Goal: Use online tool/utility: Utilize a website feature to perform a specific function

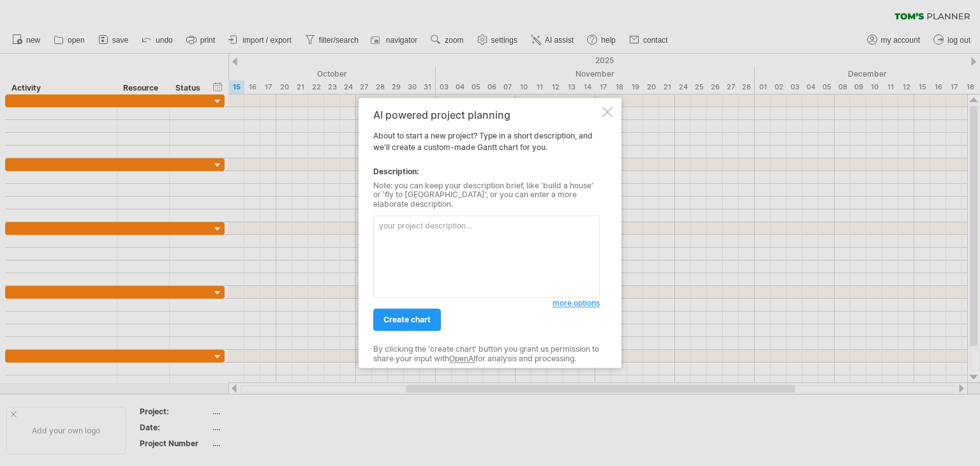
click at [393, 225] on textarea at bounding box center [486, 257] width 227 height 82
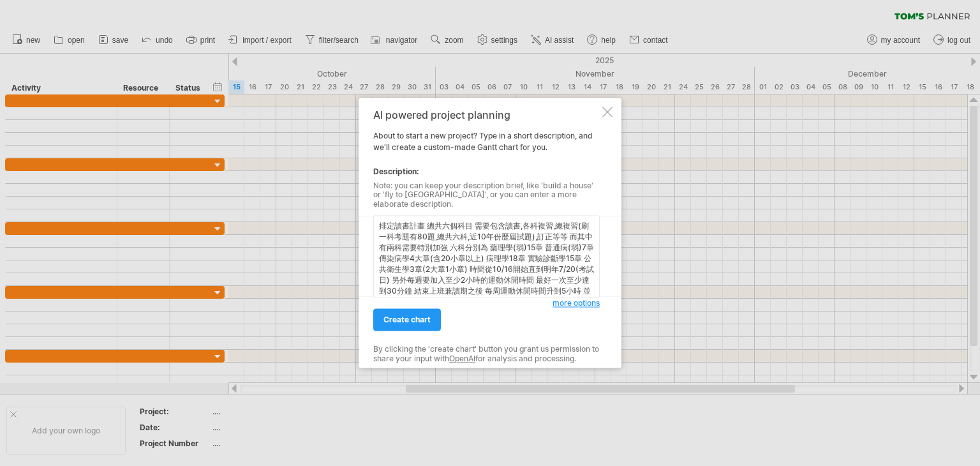
click at [391, 234] on textarea "排定讀書計畫 總共六個科目 需要包含讀書,各科複習,總複習(刷一科考題有80題,總共六科,近10年份歷屆試題),訂正等等 而其中有兩科需要特別加強 六科分別為…" at bounding box center [486, 257] width 227 height 82
click at [580, 299] on span "more options" at bounding box center [576, 304] width 47 height 10
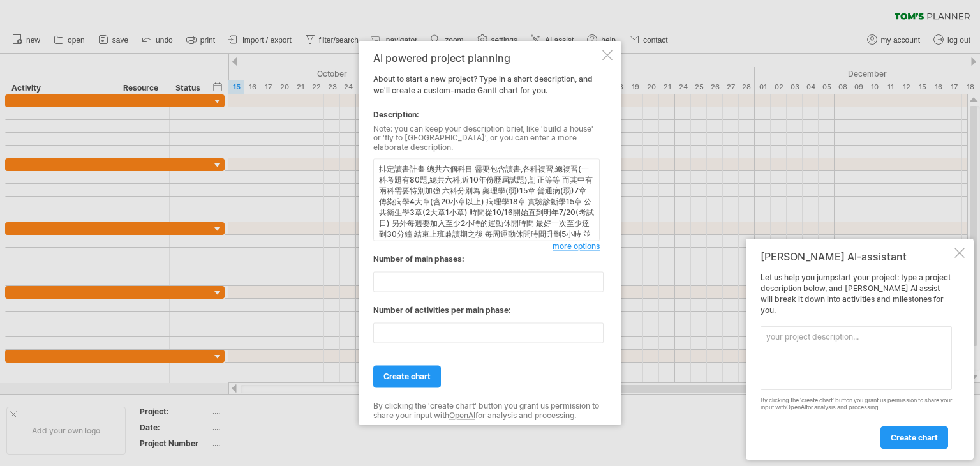
scroll to position [25, 0]
click at [455, 229] on textarea "排定讀書計畫 總共六個科目 需要包含讀書,各科複習,總複習(一科考題有80題,總共六科,近10年份歷屆試題),訂正等等 而其中有兩科需要特別加強 六科分別為 …" at bounding box center [486, 200] width 227 height 82
type textarea "排定讀書計畫 總共六個科目 需要包含讀書,各科複習,總複習(一科考題有80題,總共六科,近10年份歷屆試題),訂正等等 而其中有兩科需要特別加強 六科分別為 …"
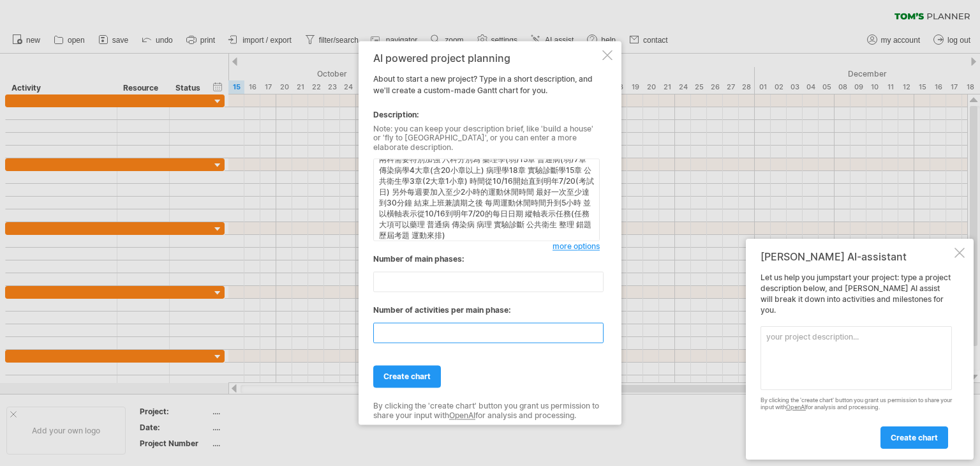
click at [406, 327] on input "**" at bounding box center [488, 333] width 230 height 20
type input "*"
click at [418, 374] on span "create chart" at bounding box center [407, 377] width 47 height 10
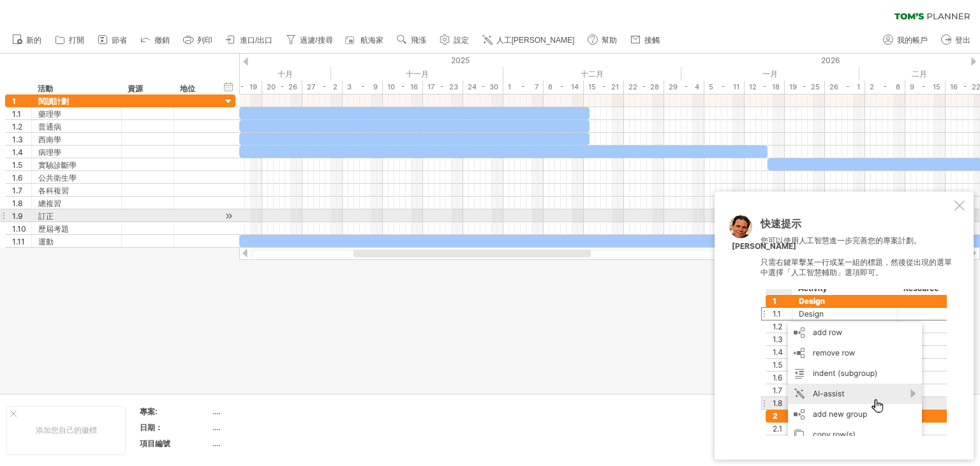
click at [960, 209] on div at bounding box center [960, 205] width 10 height 10
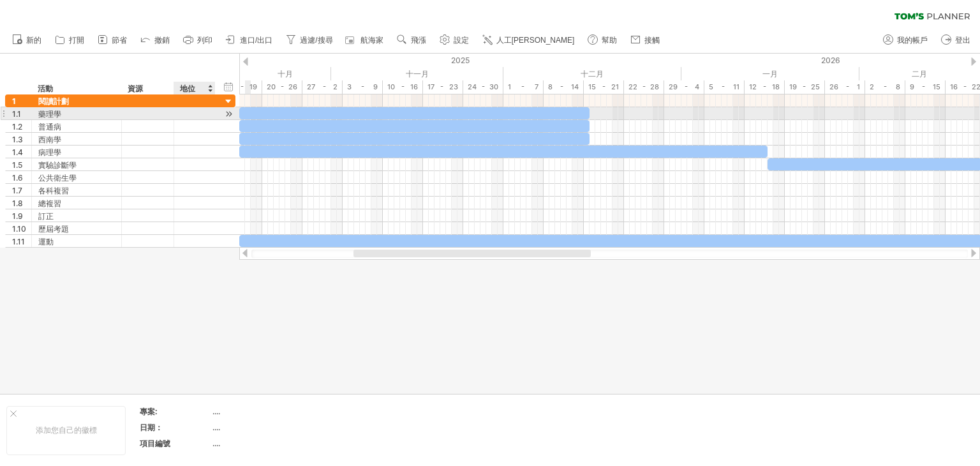
click at [226, 113] on div at bounding box center [229, 113] width 12 height 13
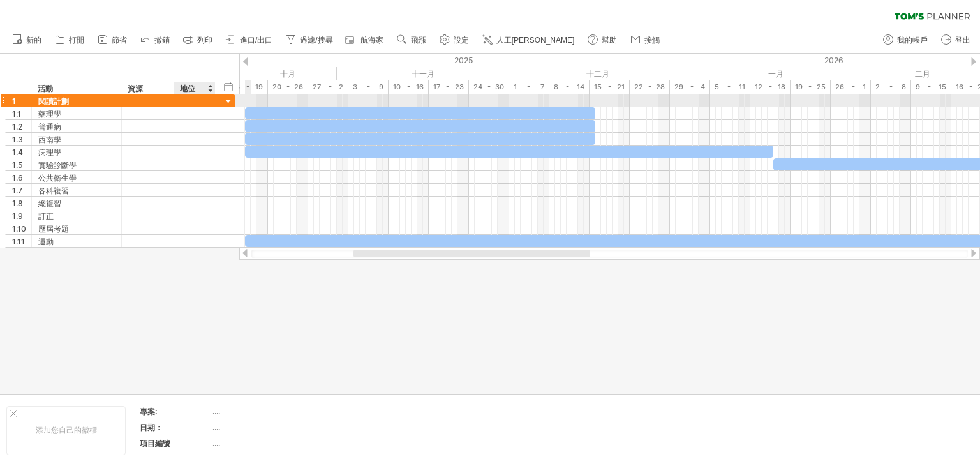
click at [227, 100] on div at bounding box center [229, 102] width 12 height 12
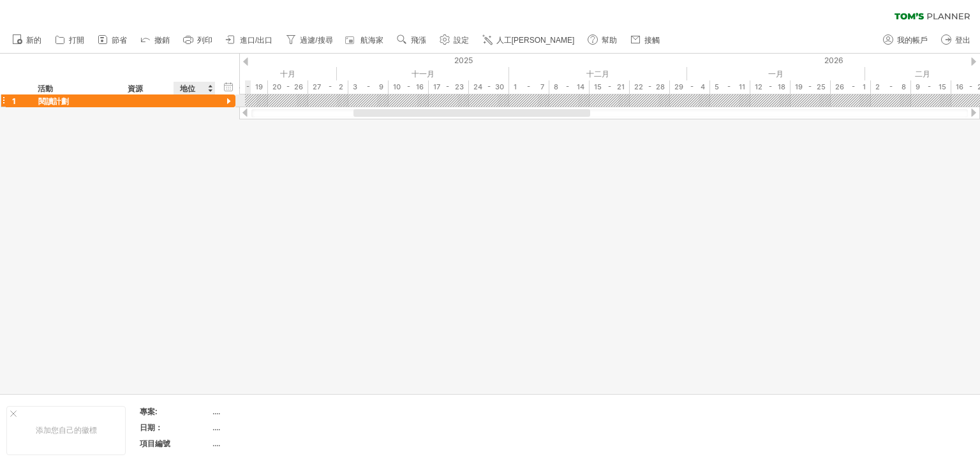
click at [227, 100] on div at bounding box center [229, 102] width 12 height 12
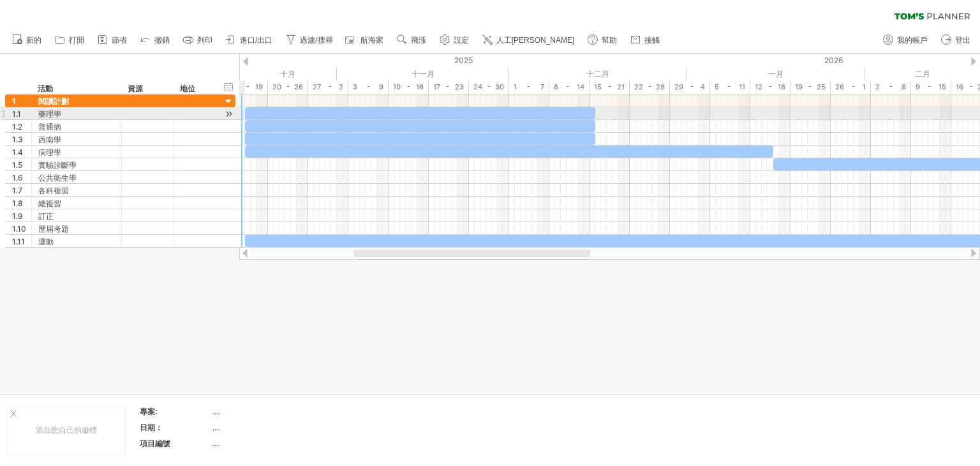
click at [227, 112] on div at bounding box center [229, 113] width 12 height 13
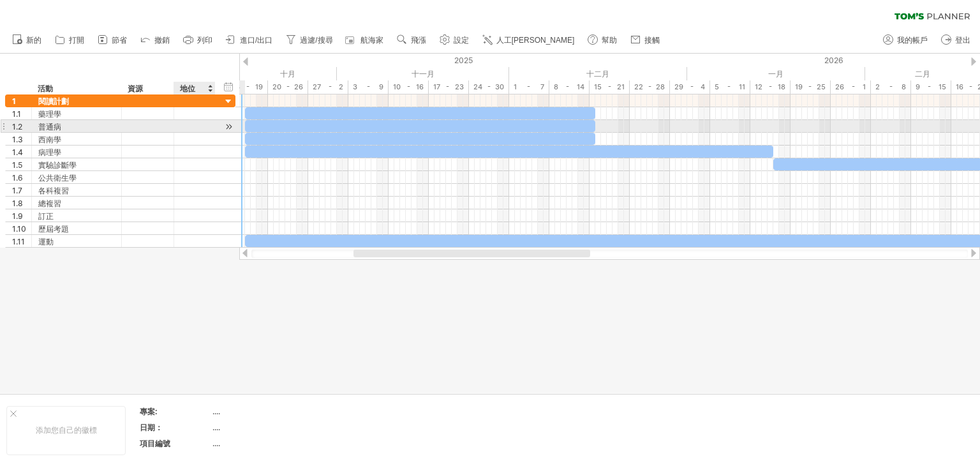
click at [216, 128] on div "1.2 *** 普通病" at bounding box center [120, 126] width 230 height 13
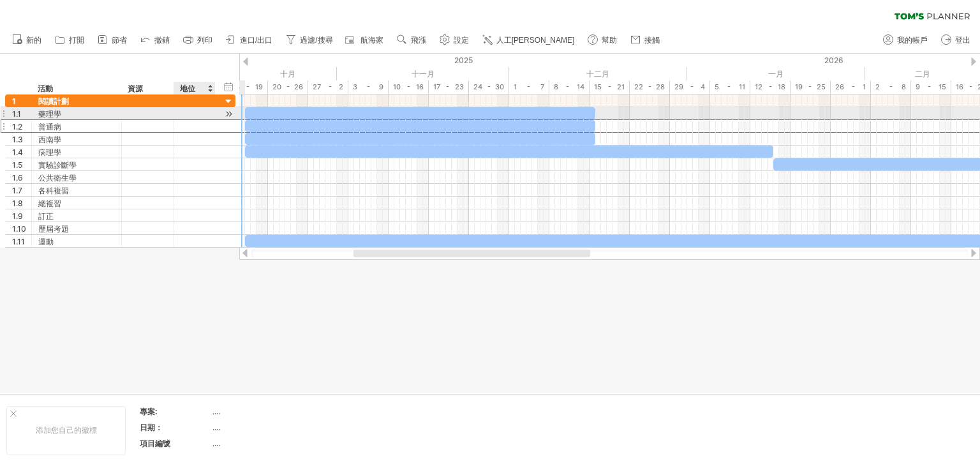
click at [213, 107] on div at bounding box center [214, 113] width 6 height 13
click at [213, 114] on div at bounding box center [214, 113] width 6 height 13
drag, startPoint x: 226, startPoint y: 113, endPoint x: 214, endPoint y: 112, distance: 11.5
click at [214, 112] on div "1.1 *** 藥理學" at bounding box center [120, 113] width 230 height 13
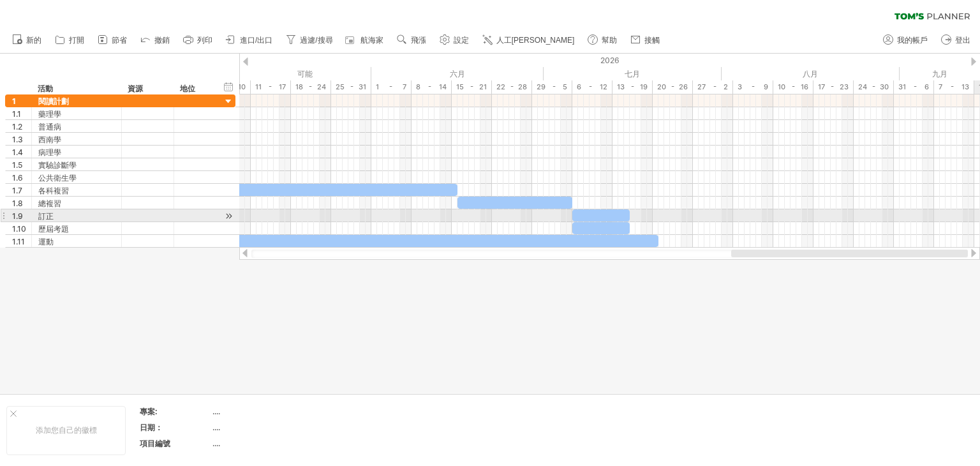
drag, startPoint x: 573, startPoint y: 257, endPoint x: 980, endPoint y: 209, distance: 409.4
click at [980, 209] on div "嘗試造訪 [DOMAIN_NAME] 再次連接... 0% 清除過濾器 新的" at bounding box center [490, 233] width 980 height 466
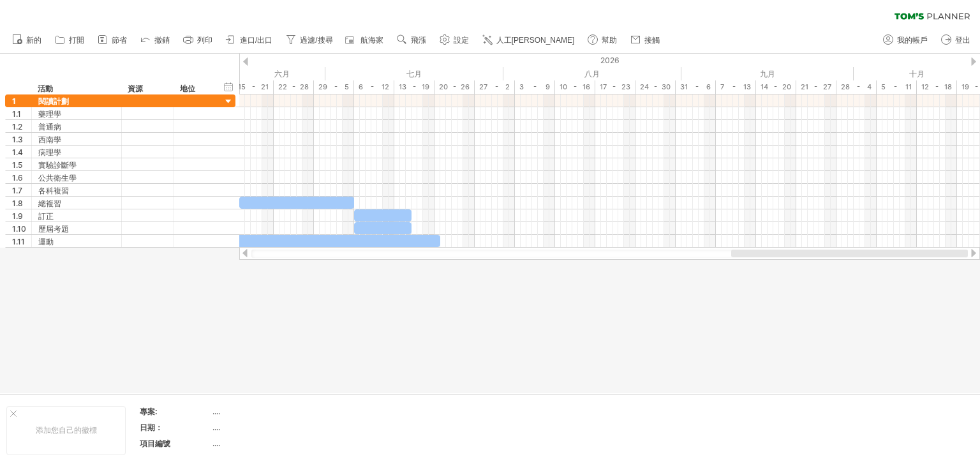
drag, startPoint x: 848, startPoint y: 253, endPoint x: 962, endPoint y: 252, distance: 113.6
click at [962, 252] on div at bounding box center [849, 254] width 237 height 8
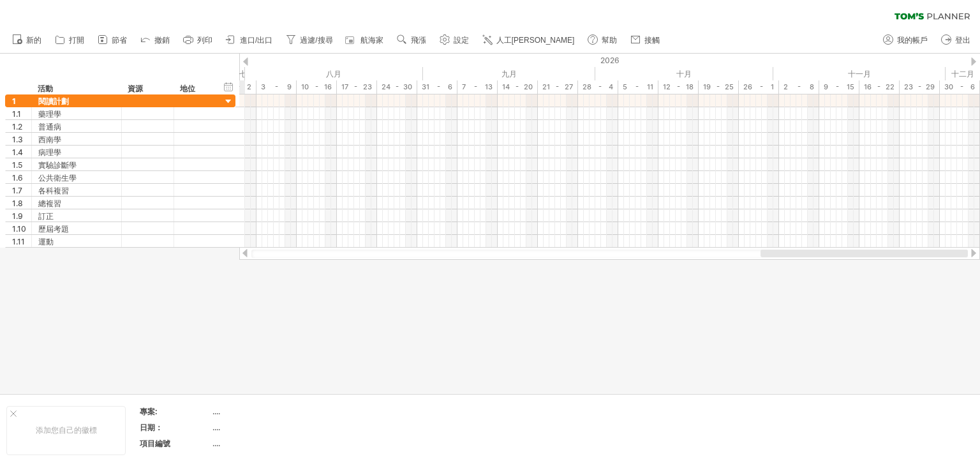
drag, startPoint x: 859, startPoint y: 253, endPoint x: 977, endPoint y: 248, distance: 117.6
click at [977, 248] on div at bounding box center [609, 253] width 741 height 13
drag, startPoint x: 879, startPoint y: 251, endPoint x: 959, endPoint y: 249, distance: 79.8
click at [959, 250] on div at bounding box center [872, 254] width 191 height 8
drag, startPoint x: 863, startPoint y: 255, endPoint x: 977, endPoint y: 255, distance: 114.3
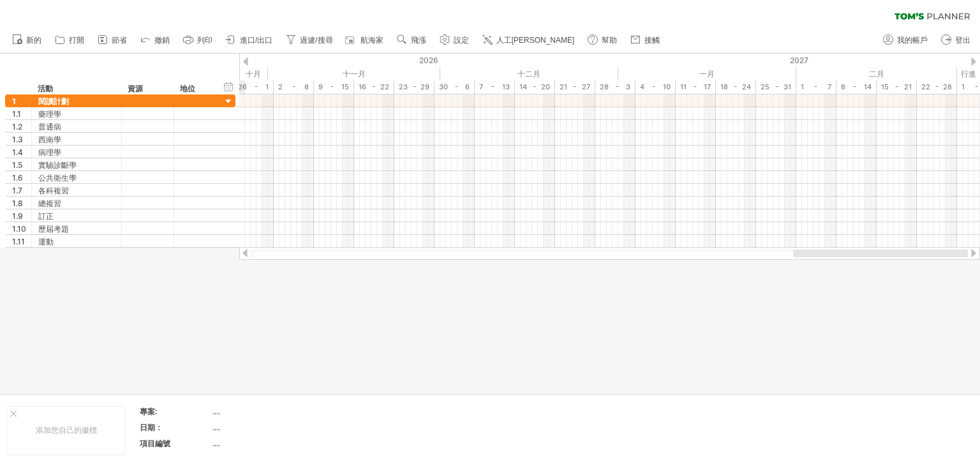
click at [977, 255] on div at bounding box center [609, 253] width 741 height 13
drag, startPoint x: 848, startPoint y: 256, endPoint x: 949, endPoint y: 251, distance: 101.0
click at [948, 251] on div at bounding box center [887, 254] width 162 height 8
drag, startPoint x: 849, startPoint y: 256, endPoint x: 951, endPoint y: 251, distance: 102.3
click at [951, 251] on div at bounding box center [893, 254] width 150 height 8
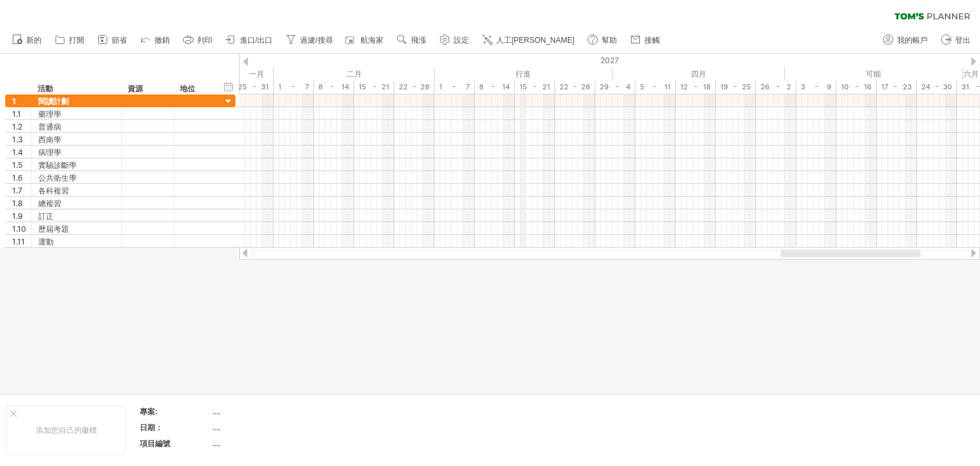
click at [523, 70] on font "行進" at bounding box center [523, 74] width 15 height 10
click at [521, 73] on font "行進" at bounding box center [523, 74] width 15 height 10
click at [526, 75] on font "行進" at bounding box center [523, 74] width 15 height 10
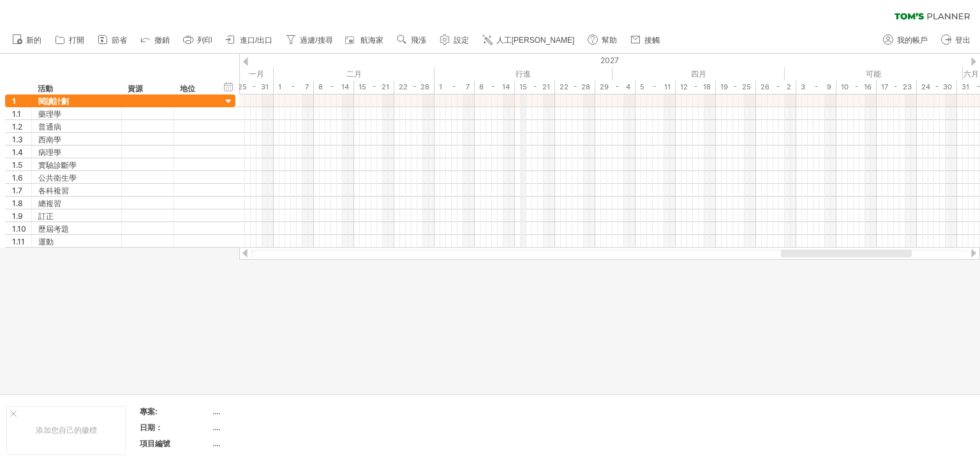
click at [526, 75] on font "行進" at bounding box center [523, 74] width 15 height 10
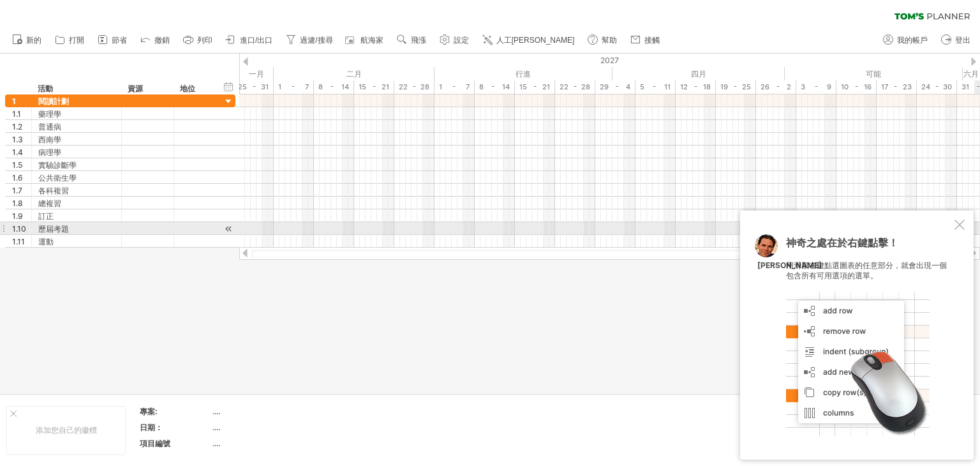
click at [953, 225] on div "神奇之處在於右鍵點擊！ 用滑鼠右鍵點選圖表的任意部分，就會出現一個包含所有可用選項的選單。 [PERSON_NAME]" at bounding box center [857, 335] width 234 height 249
click at [961, 225] on div at bounding box center [960, 225] width 10 height 10
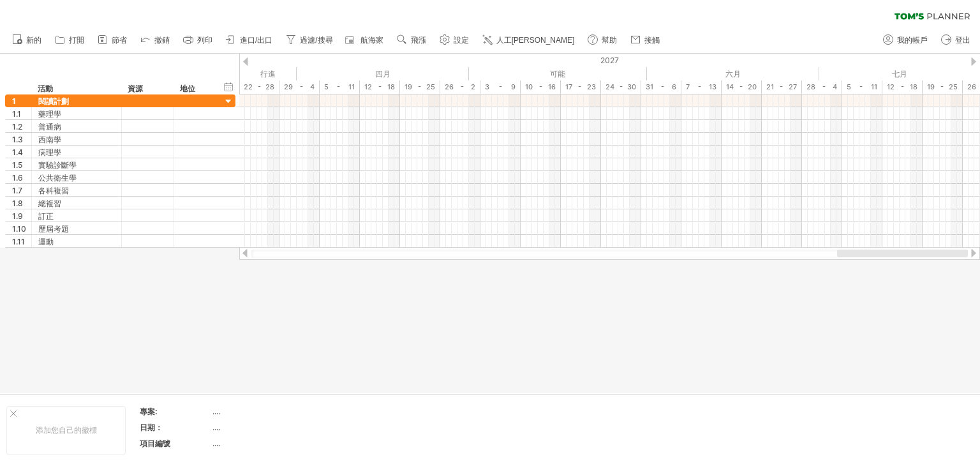
drag, startPoint x: 817, startPoint y: 256, endPoint x: 927, endPoint y: 256, distance: 109.8
click at [927, 256] on div at bounding box center [902, 254] width 131 height 8
drag, startPoint x: 899, startPoint y: 255, endPoint x: 966, endPoint y: 255, distance: 67.0
click at [966, 255] on div at bounding box center [902, 254] width 131 height 8
drag, startPoint x: 880, startPoint y: 251, endPoint x: 941, endPoint y: 253, distance: 61.9
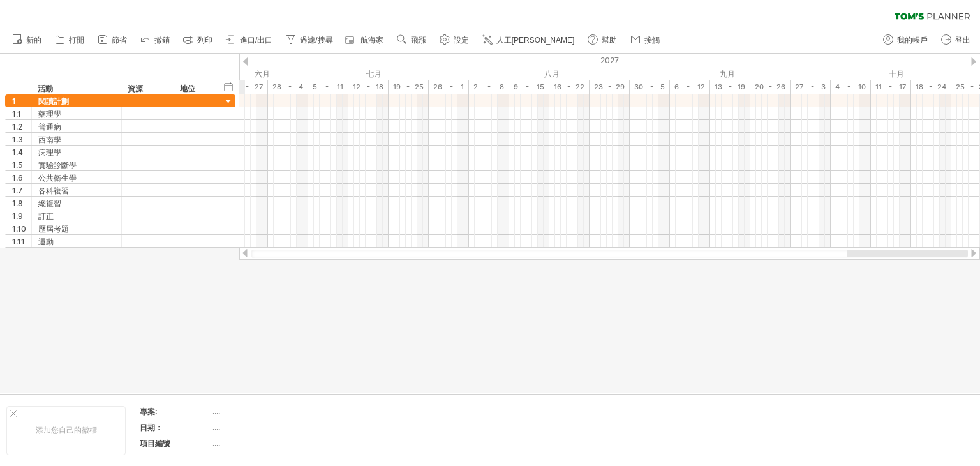
click at [941, 253] on div at bounding box center [907, 254] width 121 height 8
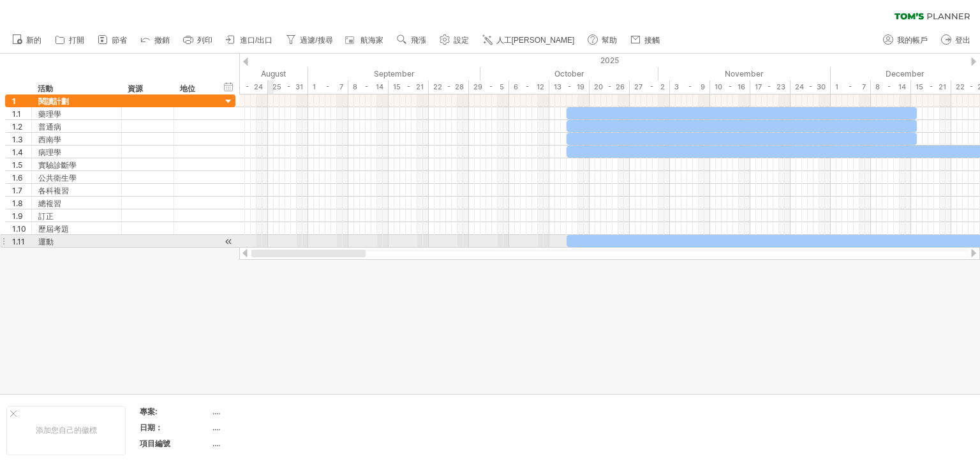
drag, startPoint x: 902, startPoint y: 251, endPoint x: 268, endPoint y: 237, distance: 634.0
click at [268, 237] on div "嘗試造訪 [DOMAIN_NAME] 再次連接... 0% 清除過濾器 新的" at bounding box center [490, 233] width 980 height 466
click at [52, 237] on font "運動" at bounding box center [45, 242] width 15 height 10
click at [46, 242] on font "運動" at bounding box center [45, 242] width 15 height 10
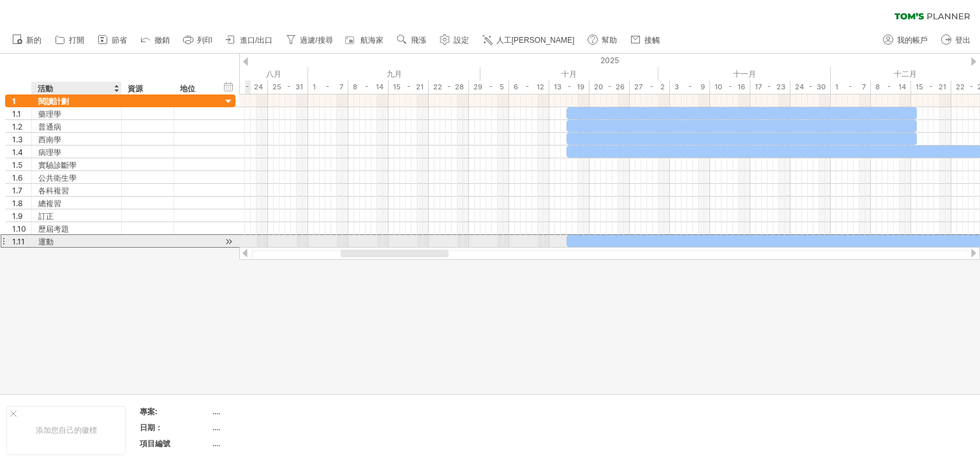
click at [46, 242] on font "運動" at bounding box center [45, 242] width 15 height 10
click at [66, 236] on div "運動" at bounding box center [76, 241] width 77 height 12
click at [0, 0] on input "**" at bounding box center [0, 0] width 0 height 0
click at [66, 236] on input "**" at bounding box center [76, 241] width 77 height 12
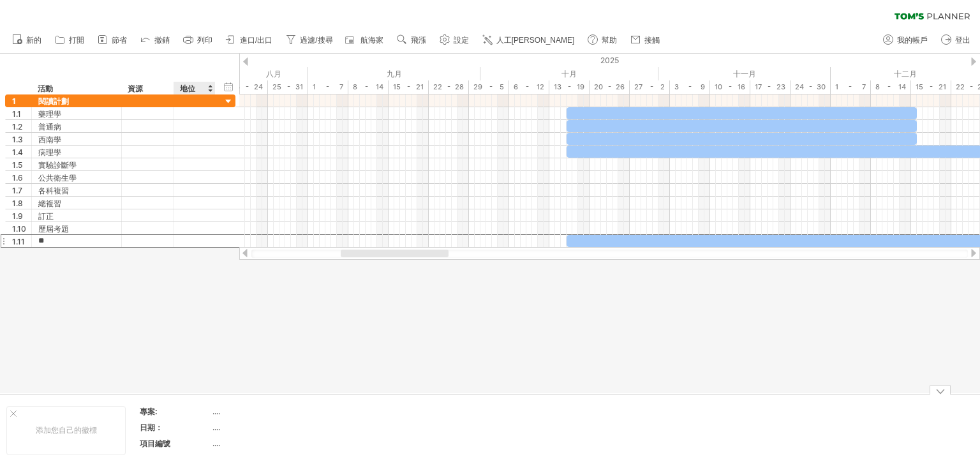
click at [215, 427] on font "...." at bounding box center [217, 428] width 8 height 10
click at [213, 432] on td "...." at bounding box center [267, 429] width 109 height 15
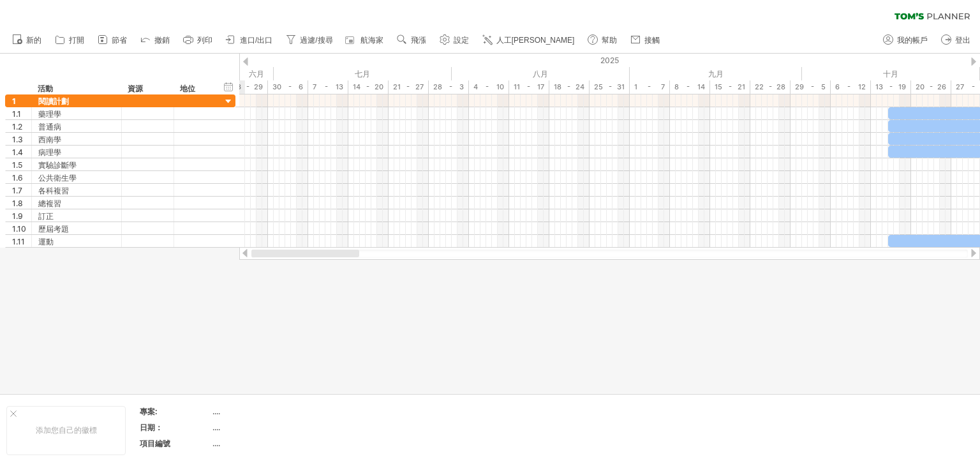
drag, startPoint x: 400, startPoint y: 255, endPoint x: 301, endPoint y: 267, distance: 99.7
click at [301, 267] on div "嘗試造訪 [DOMAIN_NAME] 再次連接... 0% 清除過濾器 新的" at bounding box center [490, 233] width 980 height 466
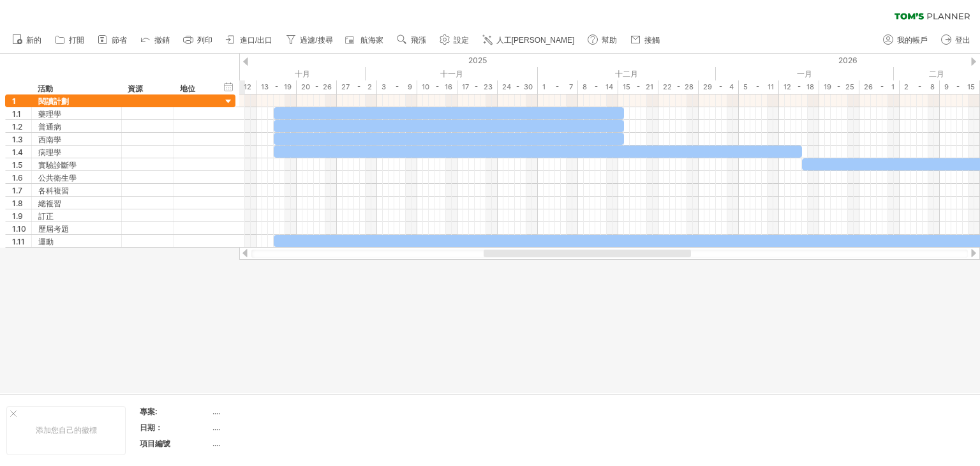
drag, startPoint x: 375, startPoint y: 253, endPoint x: 529, endPoint y: 250, distance: 153.2
click at [529, 250] on div at bounding box center [587, 254] width 207 height 8
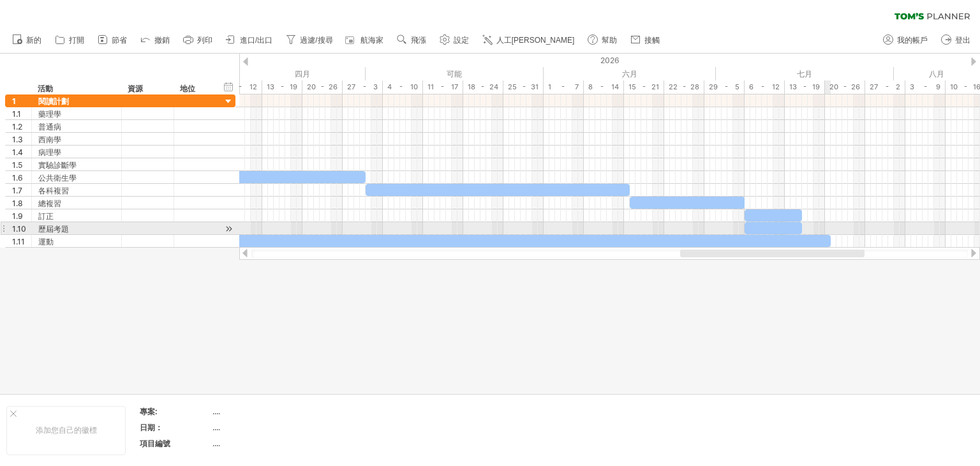
drag, startPoint x: 497, startPoint y: 251, endPoint x: 825, endPoint y: 226, distance: 329.1
click at [825, 226] on div "嘗試造訪 [DOMAIN_NAME] 再次連接... 0% 清除過濾器 新的" at bounding box center [490, 233] width 980 height 466
